Goal: Task Accomplishment & Management: Use online tool/utility

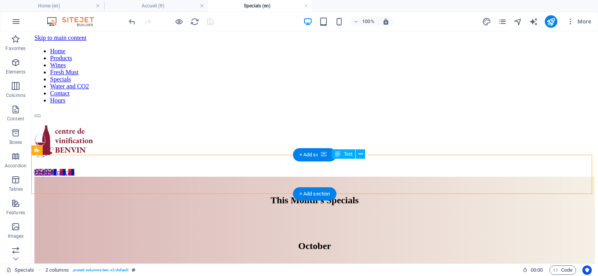
drag, startPoint x: 510, startPoint y: 165, endPoint x: 441, endPoint y: 172, distance: 69.6
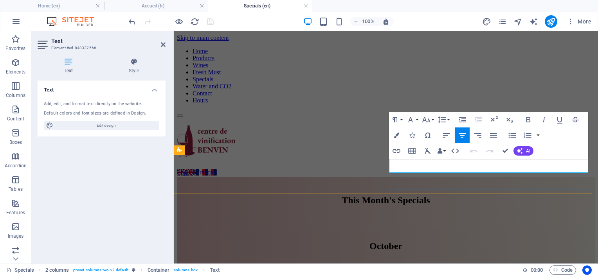
drag, startPoint x: 560, startPoint y: 167, endPoint x: 420, endPoint y: 173, distance: 140.7
drag, startPoint x: 699, startPoint y: 182, endPoint x: 463, endPoint y: 169, distance: 235.6
copy span "Save $20 on all Reserve wine kits"
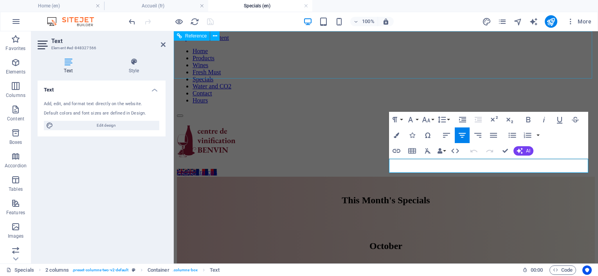
click at [447, 42] on div "Home Products Wines Fresh Must Specials Water and CO2 Contact Hours" at bounding box center [386, 105] width 418 height 128
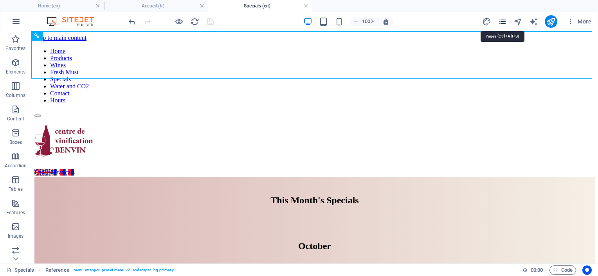
click at [503, 19] on icon "pages" at bounding box center [502, 21] width 9 height 9
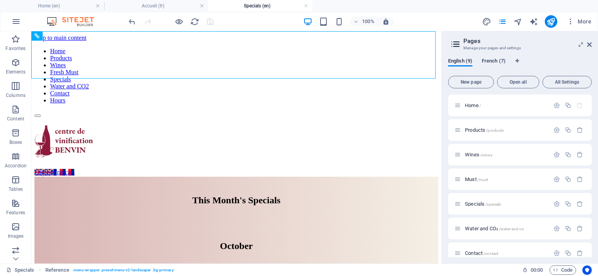
click at [492, 59] on span "French (7)" at bounding box center [494, 61] width 24 height 11
click at [474, 204] on span "Offres /offres" at bounding box center [478, 204] width 27 height 6
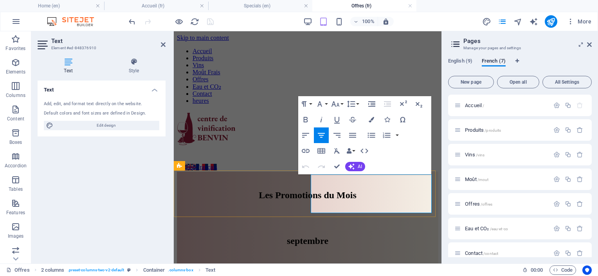
drag, startPoint x: 337, startPoint y: 182, endPoint x: 403, endPoint y: 205, distance: 69.6
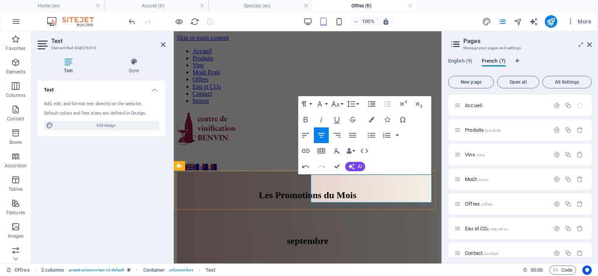
drag, startPoint x: 389, startPoint y: 197, endPoint x: 322, endPoint y: 182, distance: 68.1
click at [353, 168] on icon "button" at bounding box center [351, 167] width 6 height 6
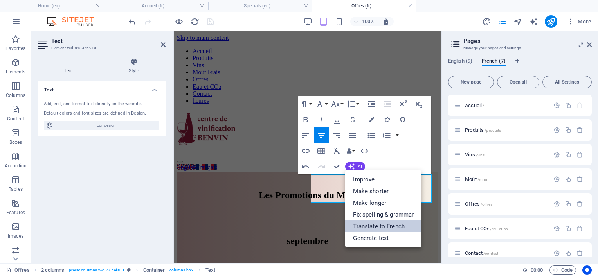
click at [366, 223] on link "Translate to French" at bounding box center [383, 227] width 76 height 12
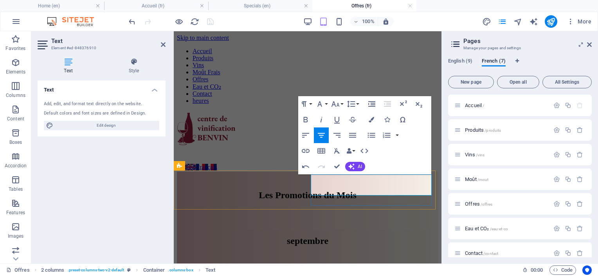
drag, startPoint x: 387, startPoint y: 189, endPoint x: 312, endPoint y: 178, distance: 75.1
click at [343, 103] on button "Font Size" at bounding box center [337, 104] width 15 height 16
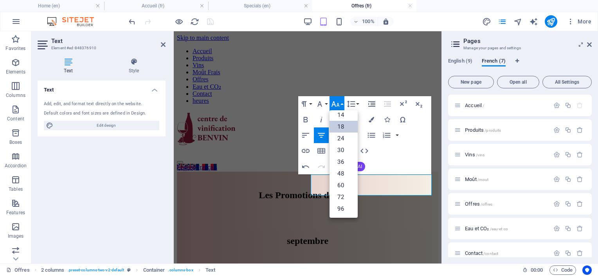
scroll to position [63, 0]
click at [343, 139] on link "24" at bounding box center [344, 139] width 28 height 12
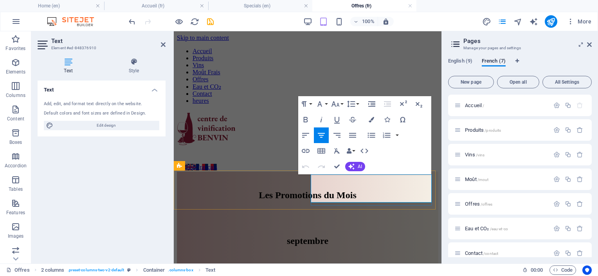
drag, startPoint x: 360, startPoint y: 184, endPoint x: 311, endPoint y: 188, distance: 49.5
copy span "Économisez"
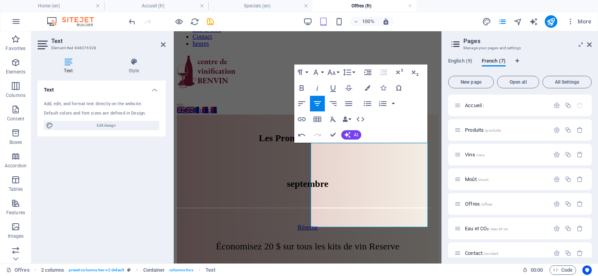
scroll to position [75, 0]
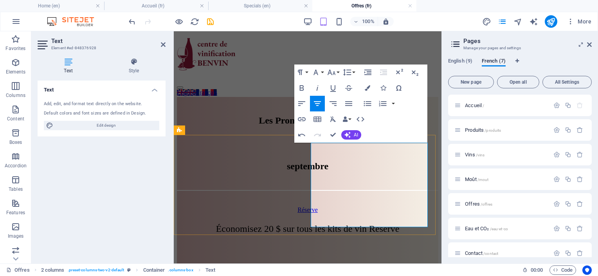
drag, startPoint x: 407, startPoint y: 220, endPoint x: 321, endPoint y: 204, distance: 87.9
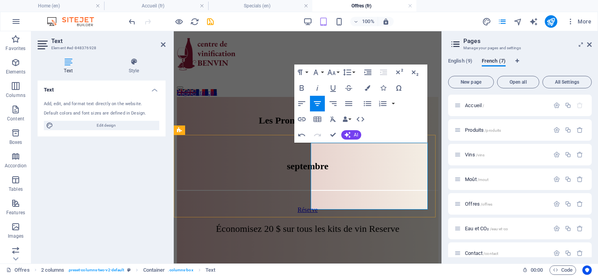
drag, startPoint x: 379, startPoint y: 207, endPoint x: 355, endPoint y: 204, distance: 24.5
click at [337, 74] on button "Font Size" at bounding box center [333, 73] width 15 height 16
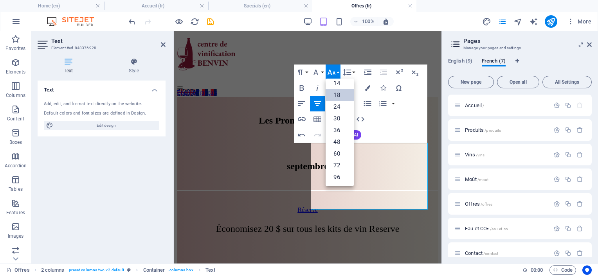
scroll to position [63, 0]
click at [333, 107] on link "24" at bounding box center [340, 107] width 28 height 12
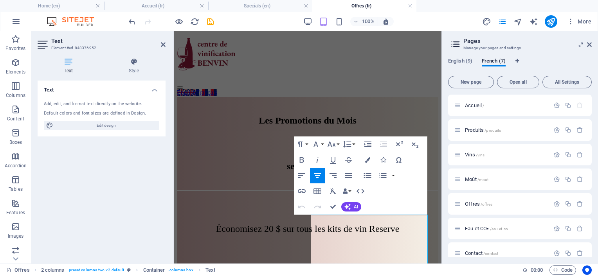
scroll to position [129, 0]
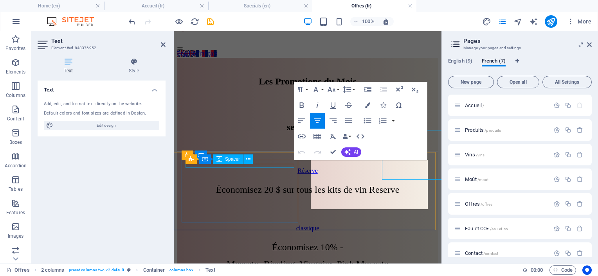
scroll to position [129, 0]
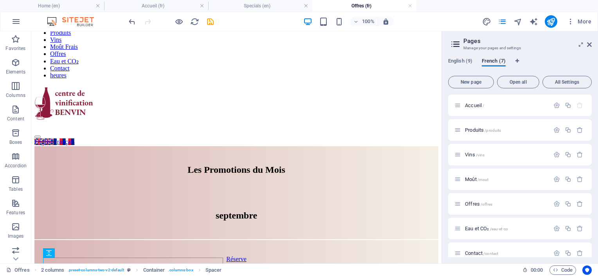
scroll to position [0, 0]
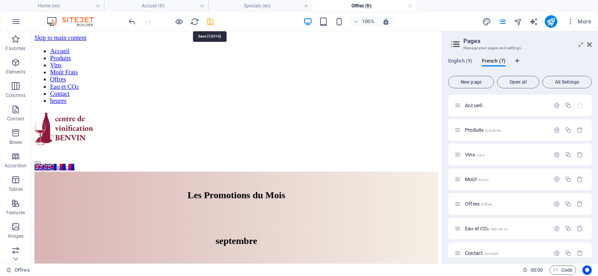
click at [212, 21] on icon "save" at bounding box center [210, 21] width 9 height 9
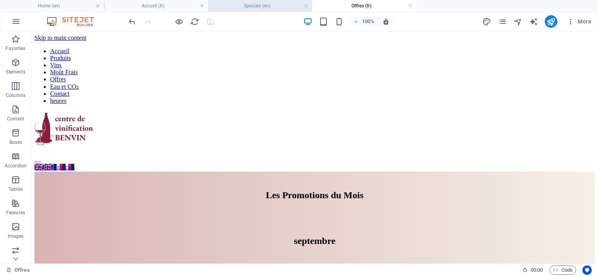
click at [243, 4] on h4 "Specials (en)" at bounding box center [260, 6] width 104 height 9
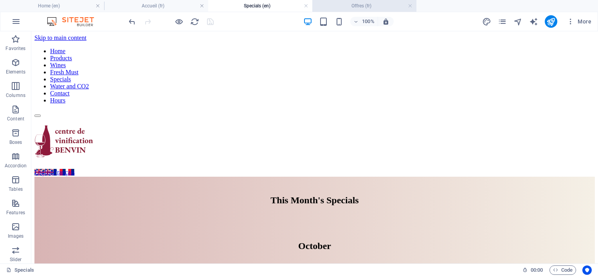
click at [361, 7] on h4 "Offres (fr)" at bounding box center [364, 6] width 104 height 9
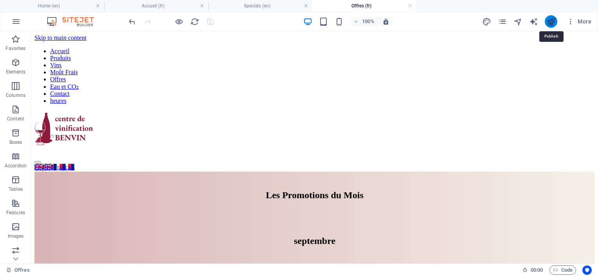
click at [551, 21] on icon "publish" at bounding box center [550, 21] width 9 height 9
